Goal: Information Seeking & Learning: Learn about a topic

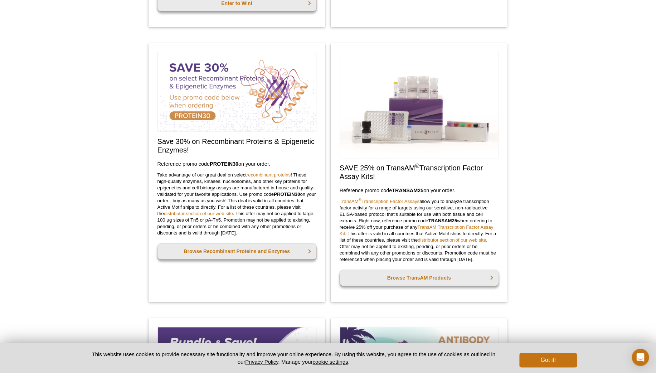
scroll to position [228, 0]
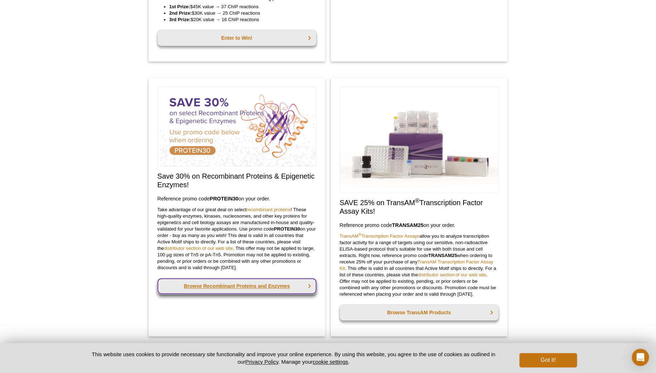
click at [250, 290] on link "Browse Recombinant Proteins and Enzymes" at bounding box center [237, 286] width 159 height 16
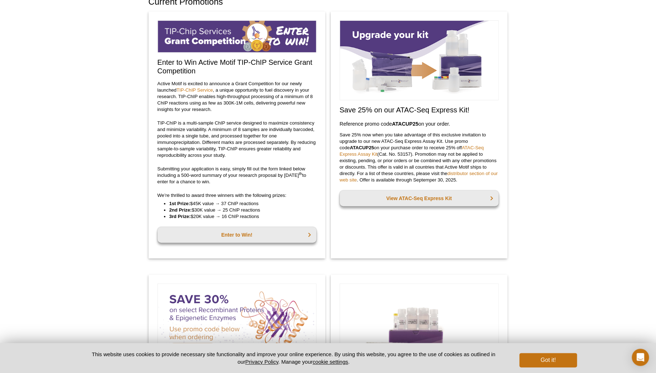
scroll to position [18, 0]
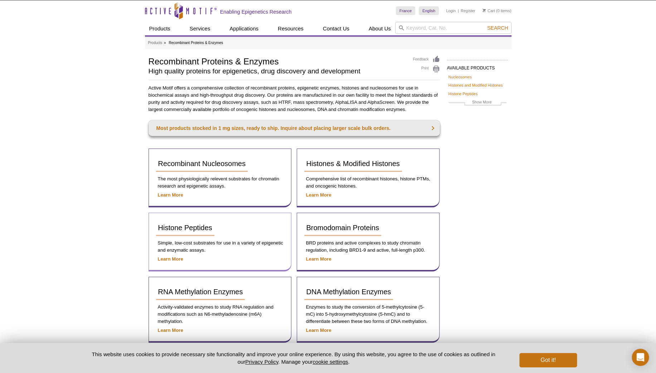
scroll to position [9, 0]
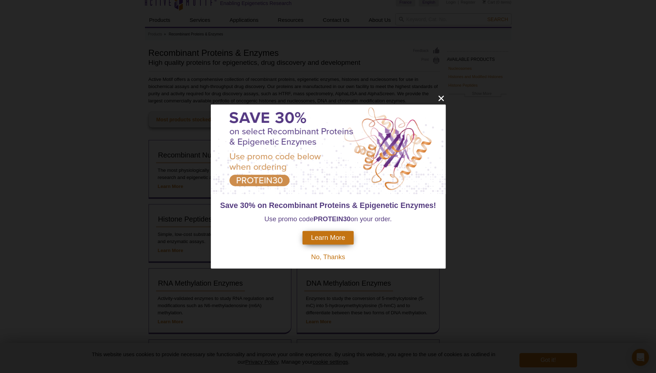
click at [357, 310] on div "Save 30% on Recombinant Proteins & Epigenetic Enzymes! Use promo code PROTEIN30…" at bounding box center [328, 186] width 656 height 373
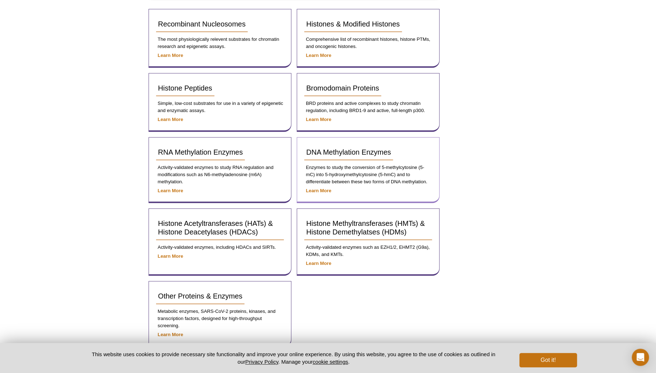
scroll to position [141, 0]
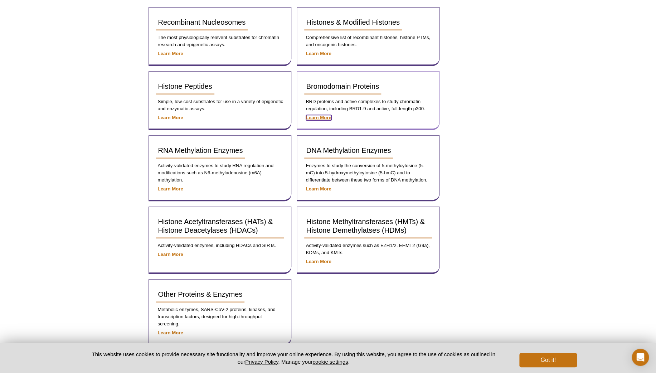
click at [326, 119] on strong "Learn More" at bounding box center [318, 117] width 25 height 5
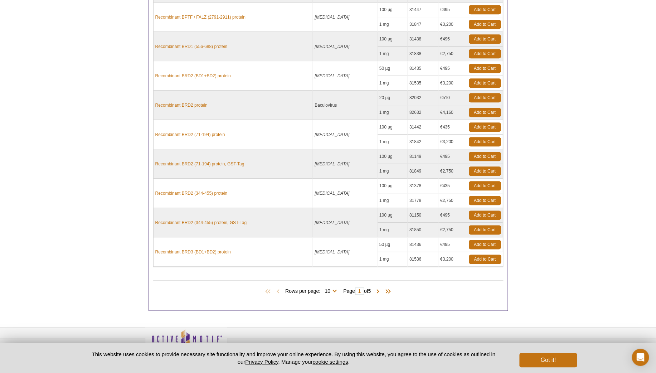
scroll to position [287, 0]
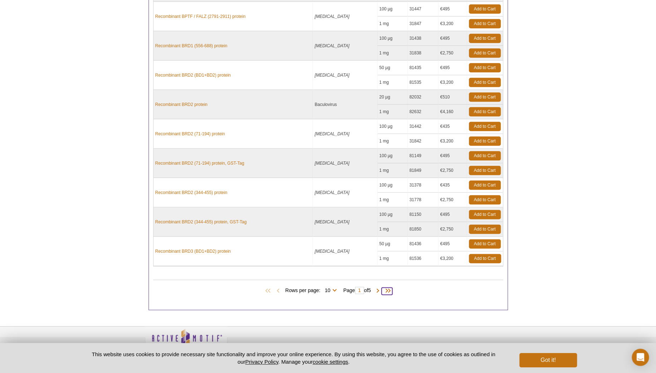
click at [389, 288] on span at bounding box center [387, 291] width 11 height 7
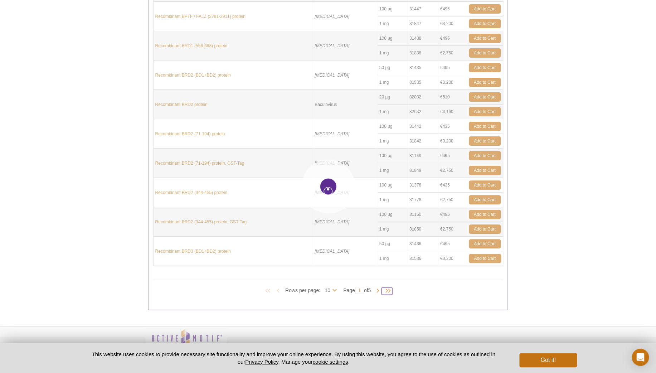
type input "5"
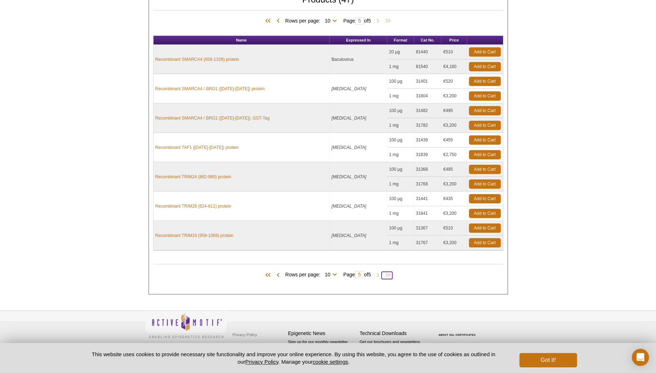
scroll to position [207, 0]
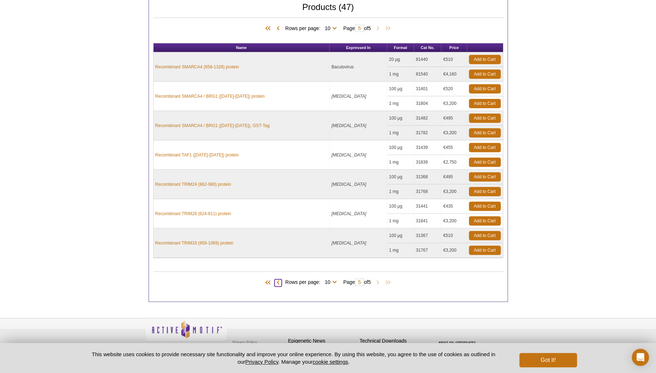
click at [276, 279] on span at bounding box center [278, 282] width 7 height 7
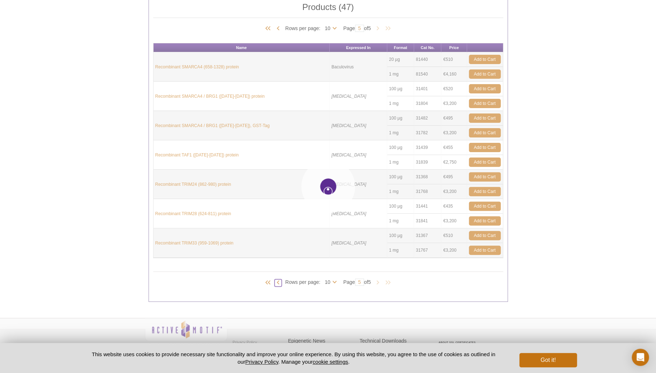
type input "4"
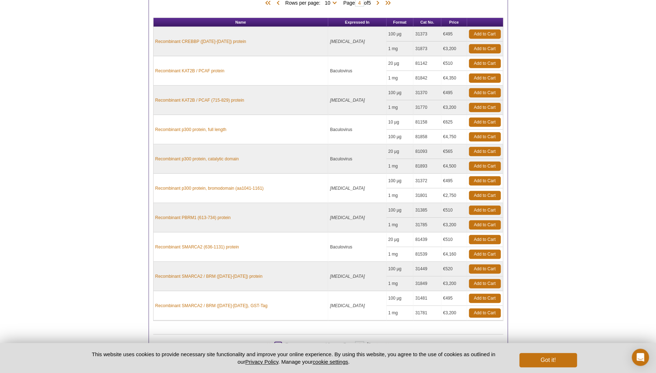
scroll to position [232, 0]
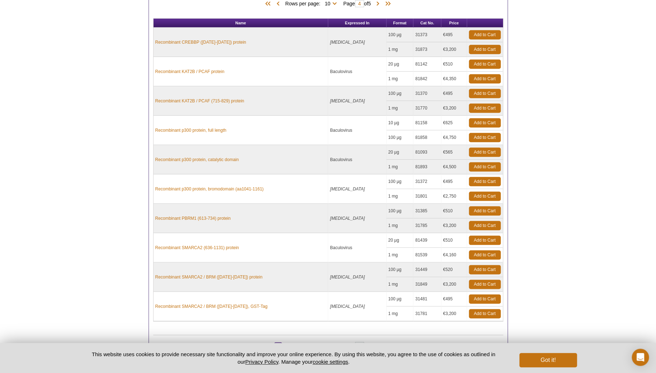
click at [276, 343] on span at bounding box center [278, 346] width 7 height 7
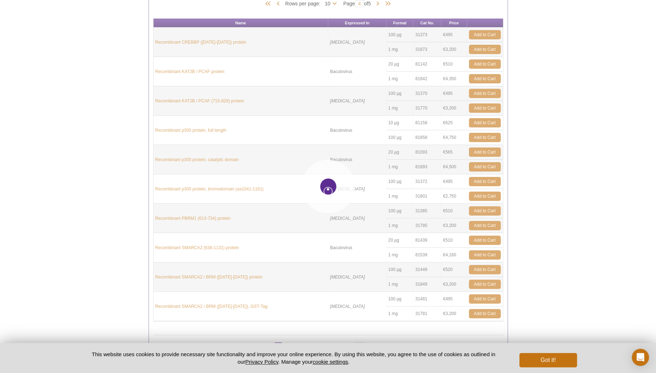
type input "3"
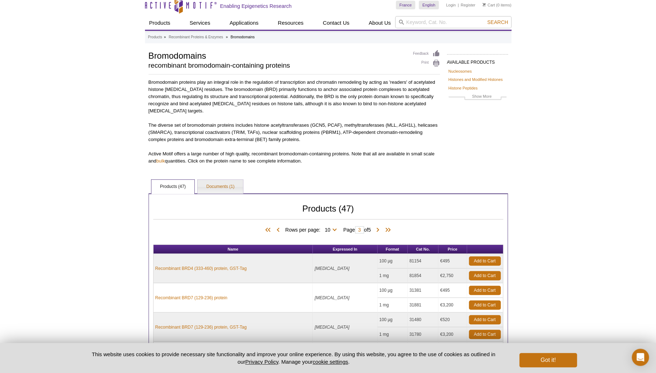
scroll to position [0, 0]
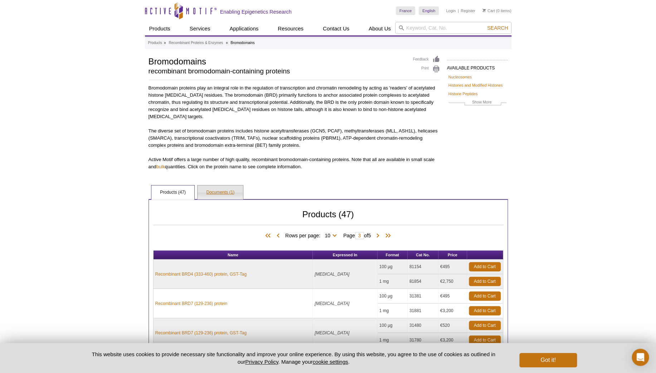
click at [225, 186] on link "Documents (1)" at bounding box center [220, 193] width 45 height 14
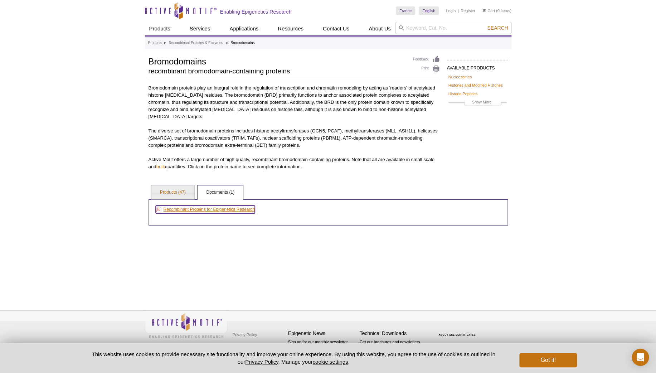
click at [219, 206] on link "Recombinant Proteins for Epigenetics Research" at bounding box center [205, 210] width 99 height 8
click at [196, 42] on link "Recombinant Proteins & Enzymes" at bounding box center [196, 43] width 54 height 6
click at [197, 42] on link "Recombinant Proteins & Enzymes" at bounding box center [196, 43] width 54 height 6
click at [199, 42] on link "Recombinant Proteins & Enzymes" at bounding box center [196, 43] width 54 height 6
